Goal: Transaction & Acquisition: Purchase product/service

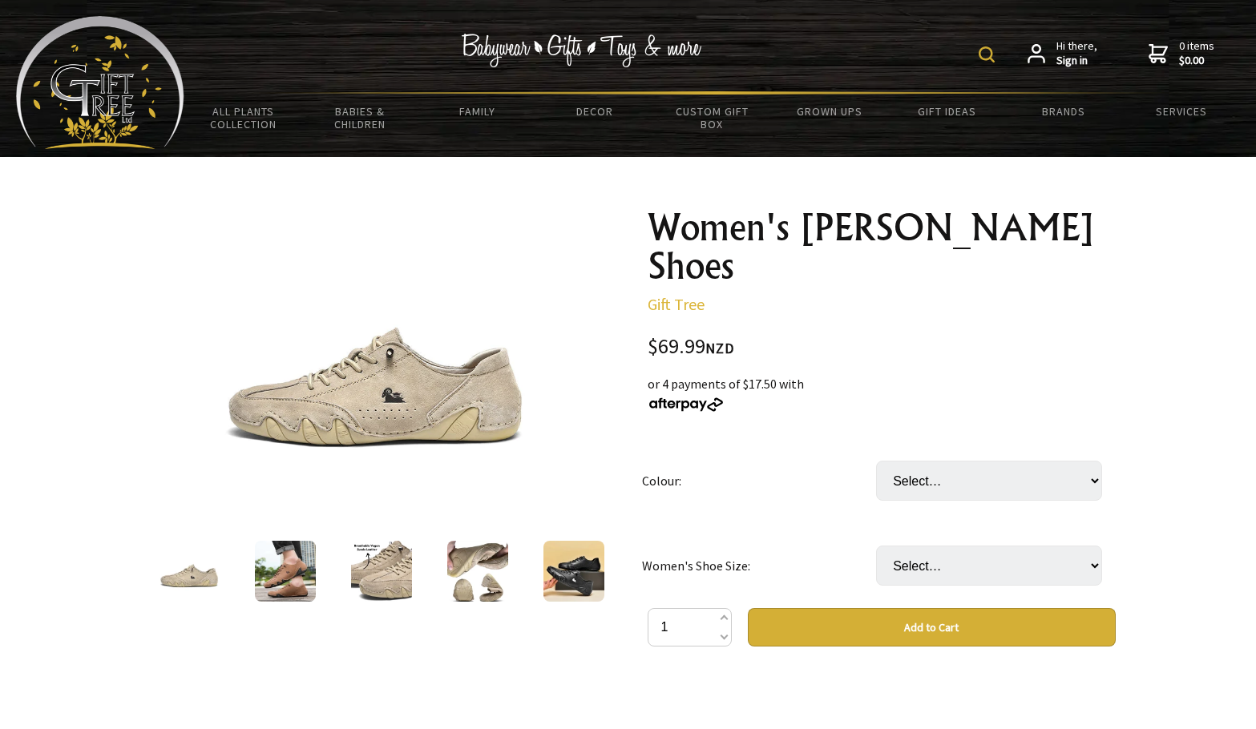
click at [581, 566] on img at bounding box center [573, 571] width 61 height 61
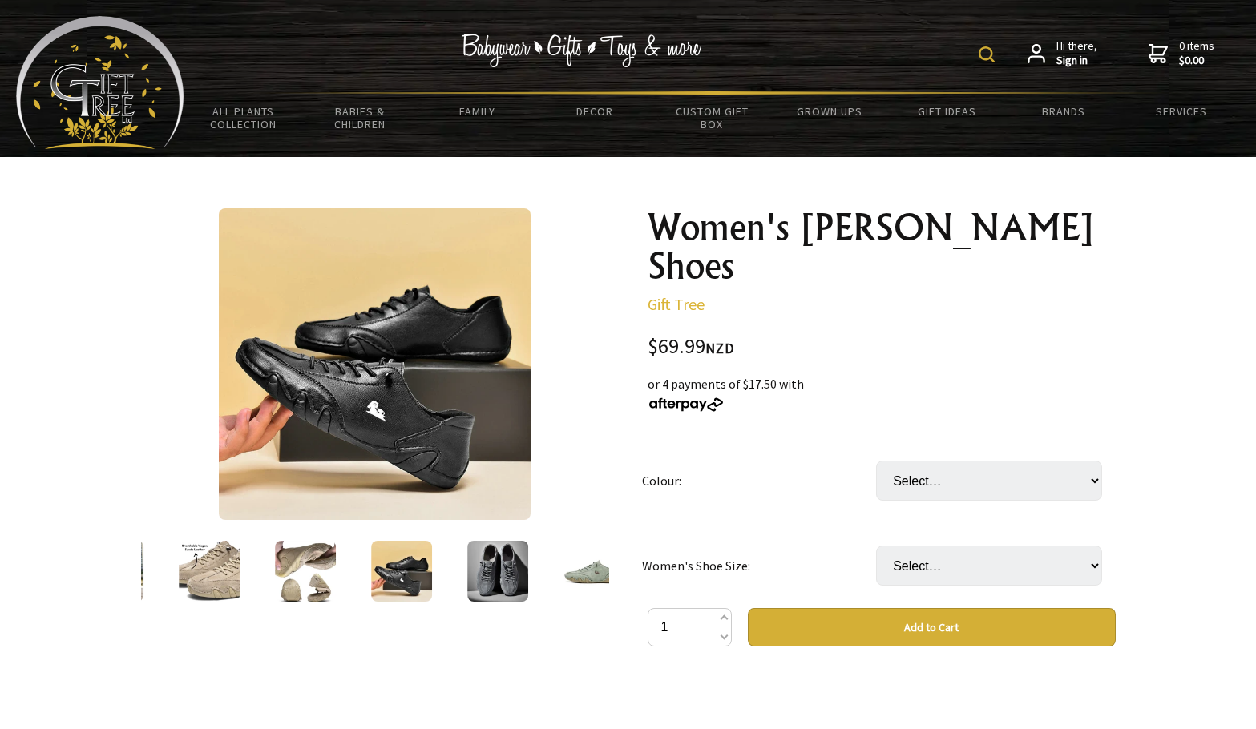
click at [409, 569] on img at bounding box center [401, 571] width 61 height 61
click at [309, 575] on img at bounding box center [305, 571] width 61 height 61
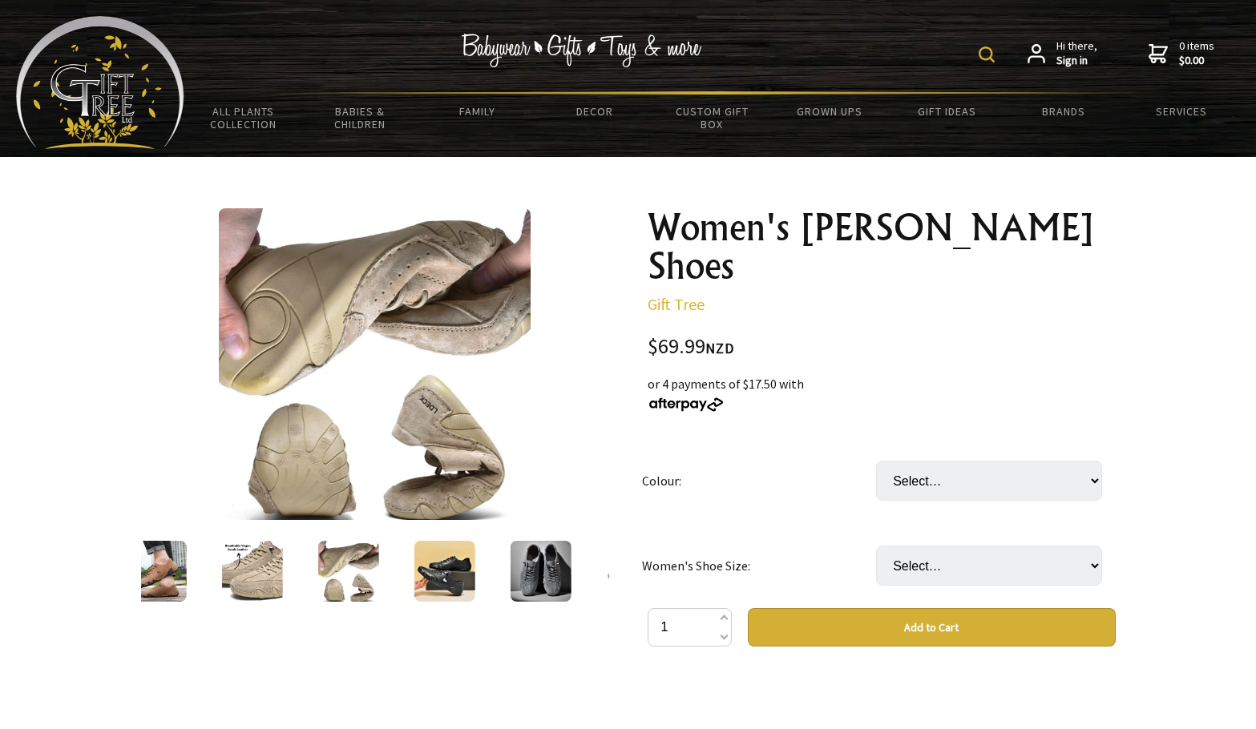
click at [260, 568] on img at bounding box center [251, 571] width 61 height 61
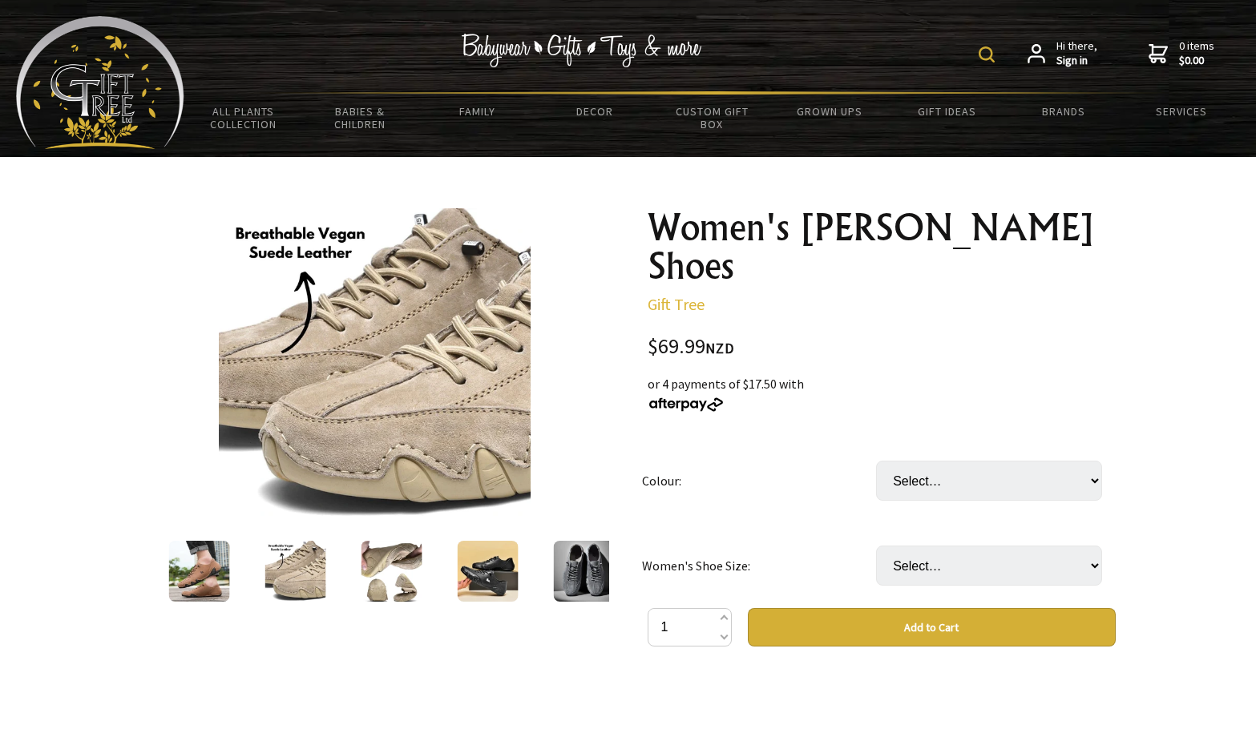
click at [212, 562] on img at bounding box center [198, 571] width 61 height 61
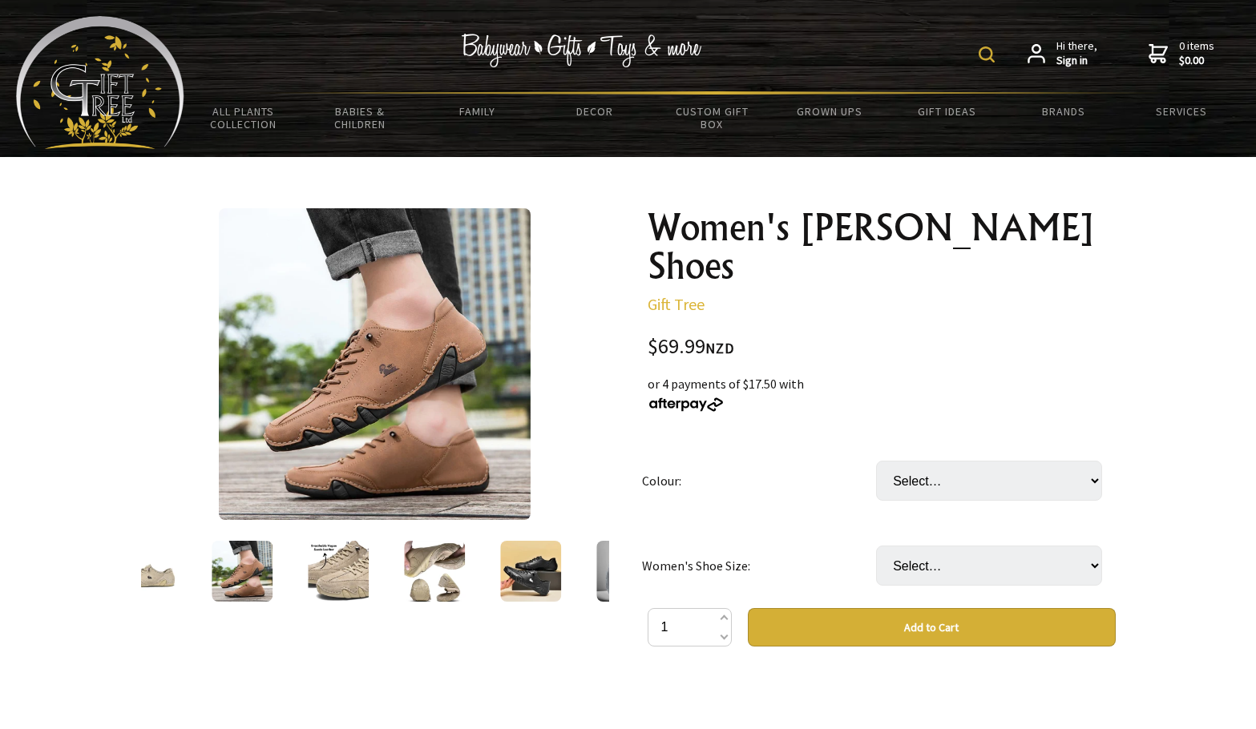
click at [204, 558] on div at bounding box center [242, 571] width 96 height 67
click at [173, 562] on img at bounding box center [145, 571] width 61 height 61
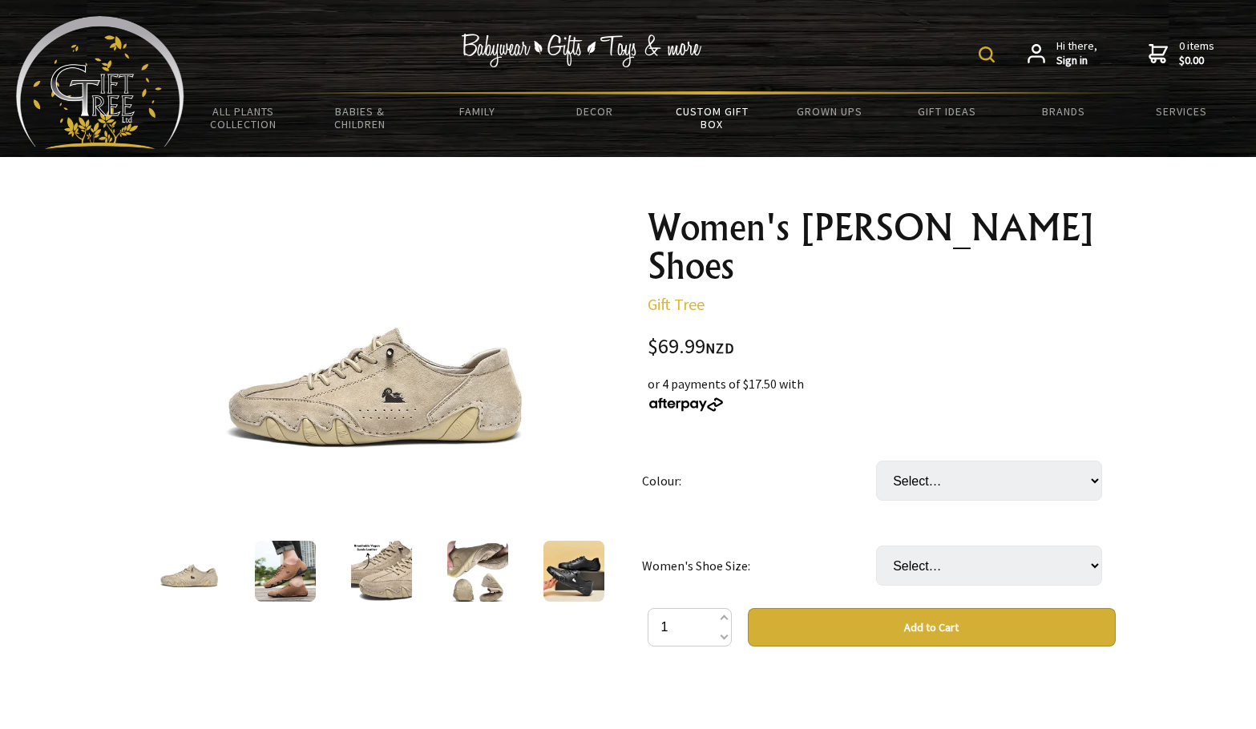
click at [714, 115] on link "Custom Gift Box" at bounding box center [711, 118] width 117 height 46
